Goal: Task Accomplishment & Management: Use online tool/utility

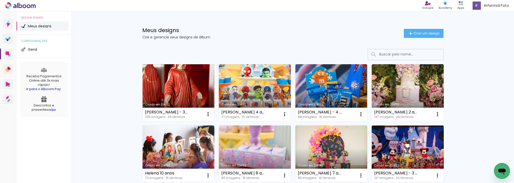
click at [155, 79] on link "Criado em [DATE]" at bounding box center [178, 92] width 72 height 57
